Goal: Information Seeking & Learning: Learn about a topic

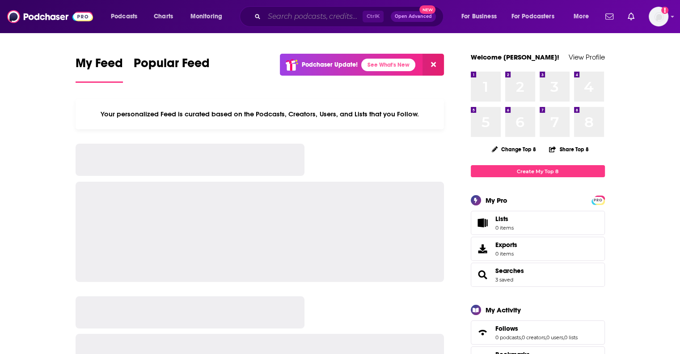
click at [278, 15] on input "Search podcasts, credits, & more..." at bounding box center [313, 16] width 98 height 14
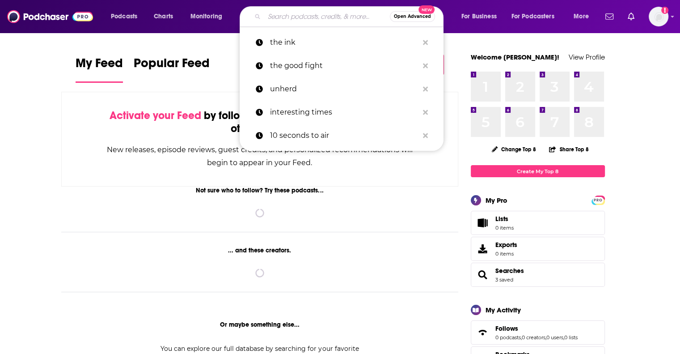
paste input "Think Fast Talk Smart."
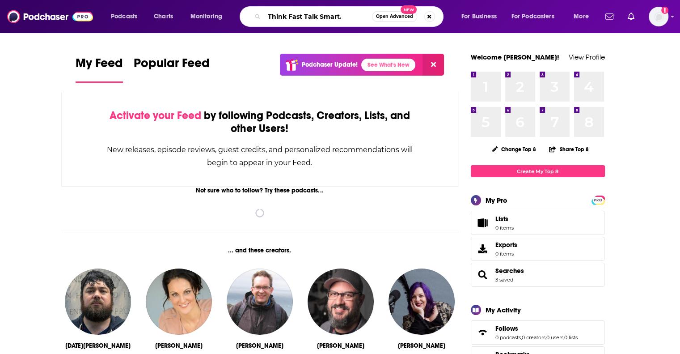
type input "Think Fast Talk Smart."
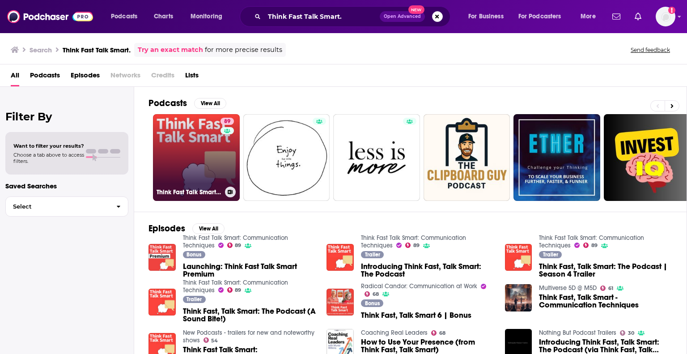
click at [187, 147] on link "89 Think Fast Talk Smart: Communication Techniques" at bounding box center [196, 157] width 87 height 87
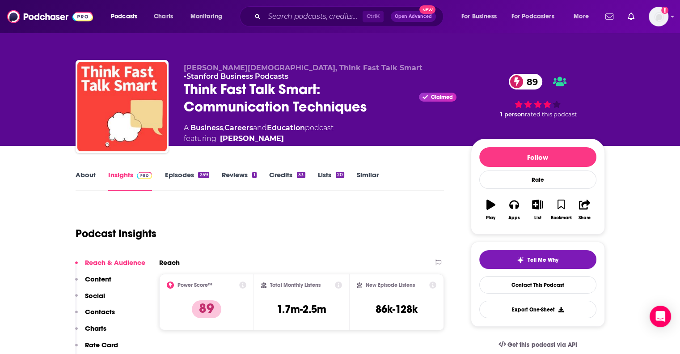
click at [84, 177] on link "About" at bounding box center [86, 180] width 20 height 21
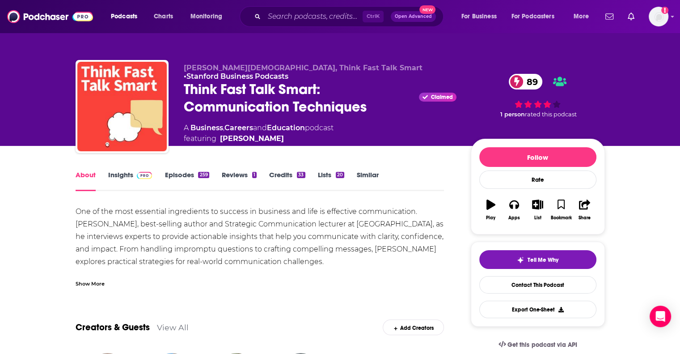
click at [182, 173] on link "Episodes 259" at bounding box center [186, 180] width 44 height 21
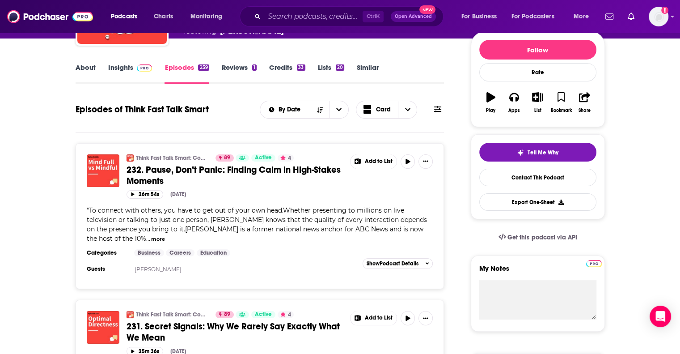
scroll to position [109, 0]
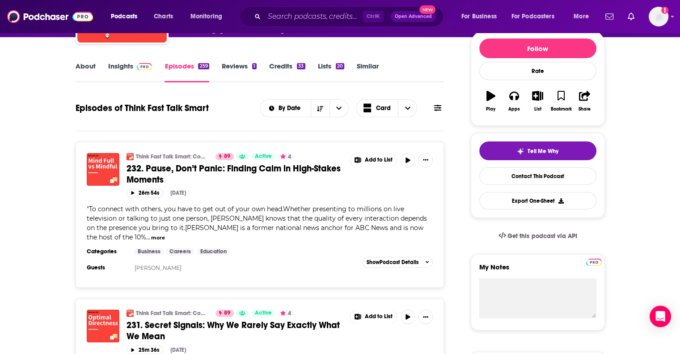
click at [165, 234] on button "more" at bounding box center [158, 238] width 14 height 8
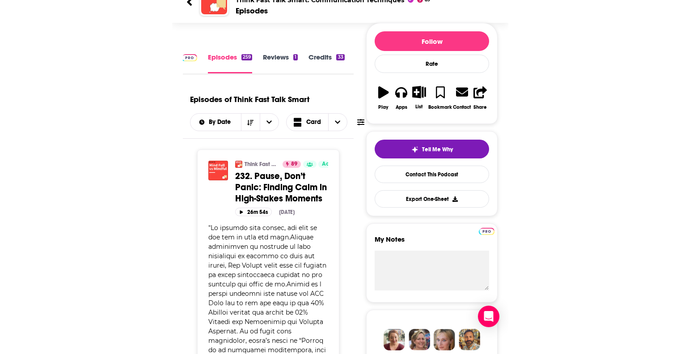
scroll to position [0, 0]
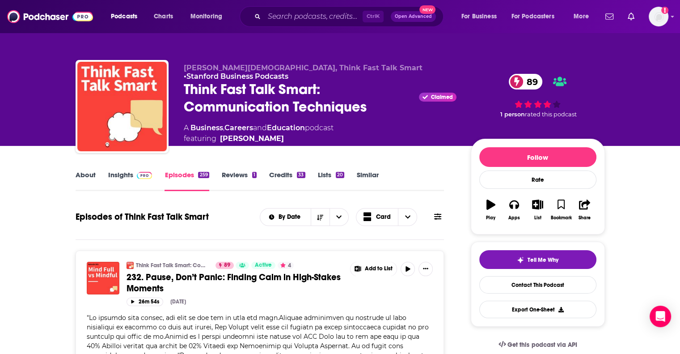
click at [237, 177] on link "Reviews 1" at bounding box center [239, 180] width 35 height 21
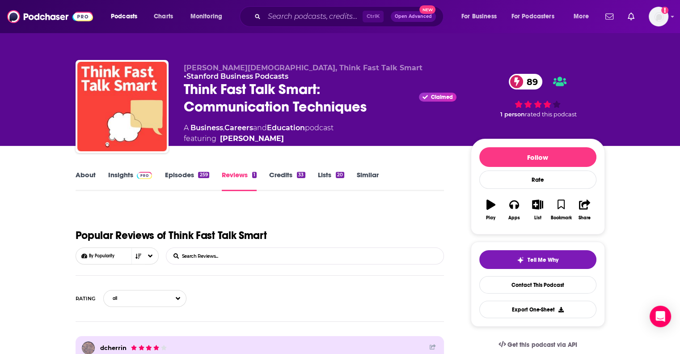
click at [186, 173] on link "Episodes 259" at bounding box center [186, 180] width 44 height 21
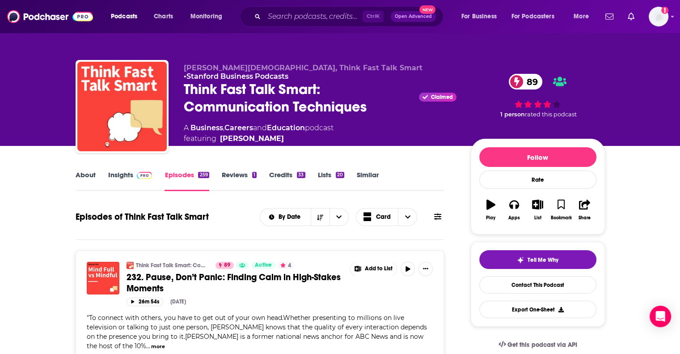
click at [90, 170] on link "About" at bounding box center [86, 180] width 20 height 21
